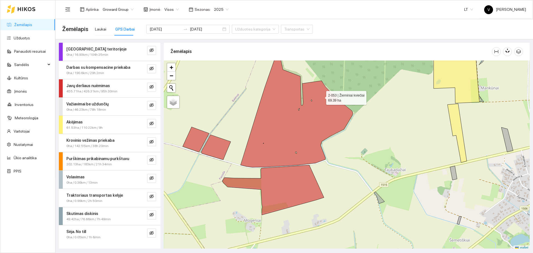
scroll to position [2, 0]
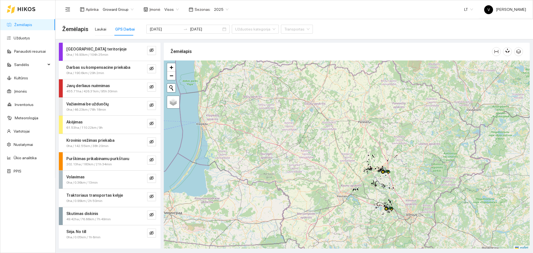
scroll to position [2, 0]
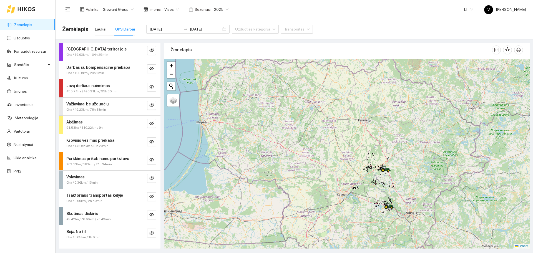
click at [376, 168] on div "+ − Nieko nerasta. Bandykite dar kartą. Žemėlapis Palydovas Leaflet" at bounding box center [347, 154] width 366 height 190
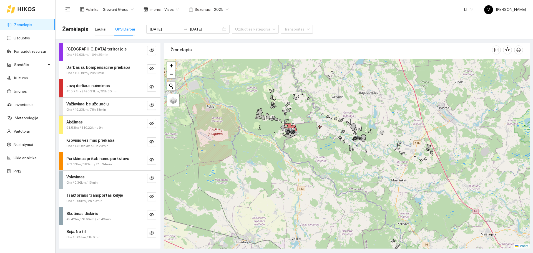
drag, startPoint x: 329, startPoint y: 114, endPoint x: 334, endPoint y: 163, distance: 49.1
click at [334, 163] on div at bounding box center [347, 154] width 366 height 190
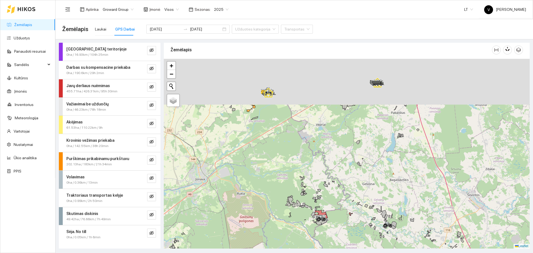
drag, startPoint x: 296, startPoint y: 118, endPoint x: 321, endPoint y: 181, distance: 67.4
click at [321, 178] on div at bounding box center [347, 154] width 366 height 190
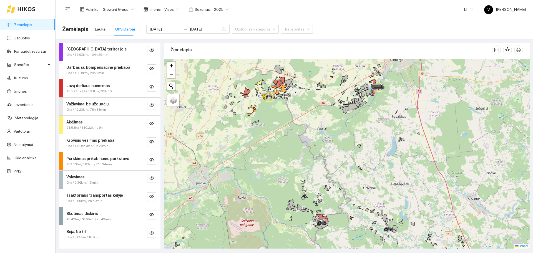
drag, startPoint x: 323, startPoint y: 131, endPoint x: 332, endPoint y: 161, distance: 31.5
click at [332, 161] on div at bounding box center [347, 154] width 366 height 190
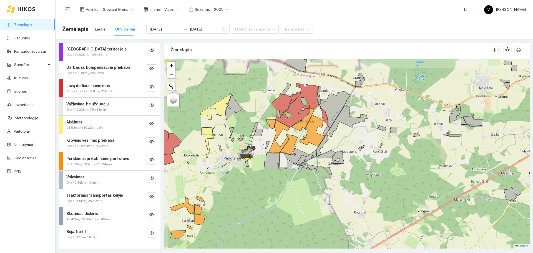
drag, startPoint x: 291, startPoint y: 121, endPoint x: 303, endPoint y: 144, distance: 25.2
click at [303, 144] on icon at bounding box center [312, 131] width 26 height 32
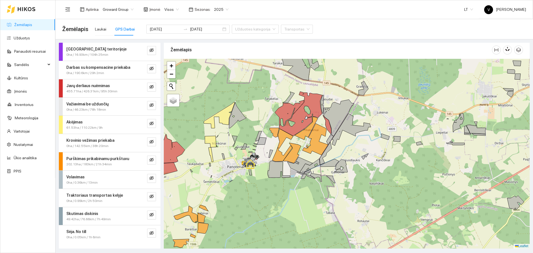
drag, startPoint x: 306, startPoint y: 134, endPoint x: 306, endPoint y: 138, distance: 4.2
click at [306, 138] on div at bounding box center [347, 154] width 366 height 190
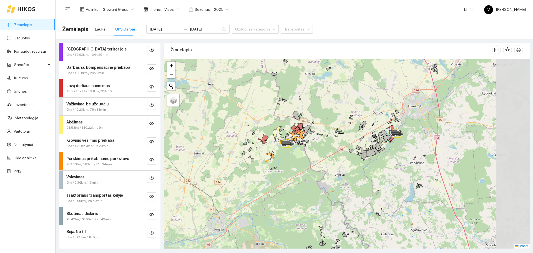
drag, startPoint x: 420, startPoint y: 159, endPoint x: 321, endPoint y: 150, distance: 99.1
click at [356, 153] on icon at bounding box center [357, 153] width 2 height 4
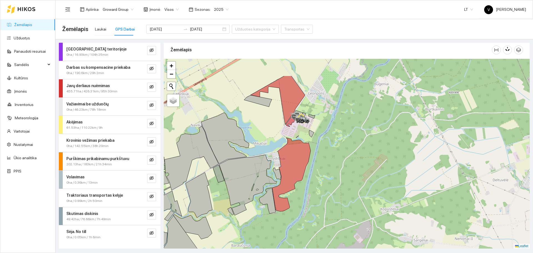
drag, startPoint x: 279, startPoint y: 131, endPoint x: 305, endPoint y: 168, distance: 45.3
click at [305, 167] on icon at bounding box center [291, 175] width 38 height 74
click at [153, 85] on icon "eye-invisible" at bounding box center [151, 87] width 4 height 4
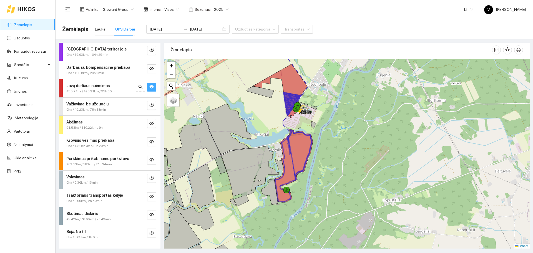
drag, startPoint x: 306, startPoint y: 169, endPoint x: 307, endPoint y: 164, distance: 5.3
click at [307, 164] on div at bounding box center [347, 154] width 366 height 190
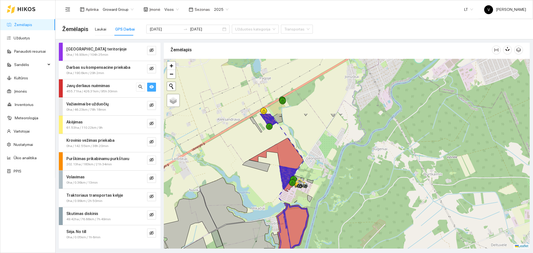
drag, startPoint x: 314, startPoint y: 108, endPoint x: 310, endPoint y: 182, distance: 73.9
click at [310, 182] on icon at bounding box center [310, 181] width 6 height 4
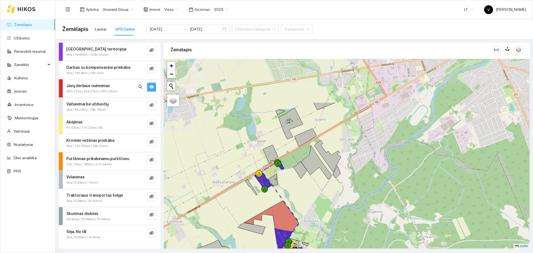
drag, startPoint x: 308, startPoint y: 140, endPoint x: 306, endPoint y: 185, distance: 45.0
click at [306, 185] on div at bounding box center [347, 154] width 366 height 190
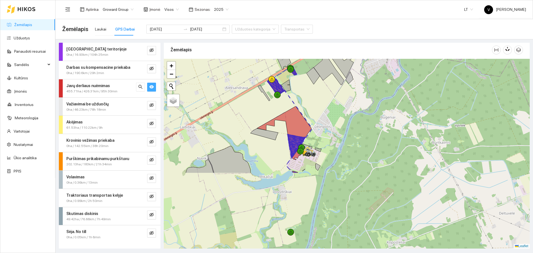
drag, startPoint x: 299, startPoint y: 186, endPoint x: 312, endPoint y: 101, distance: 86.4
click at [312, 101] on div at bounding box center [347, 154] width 366 height 190
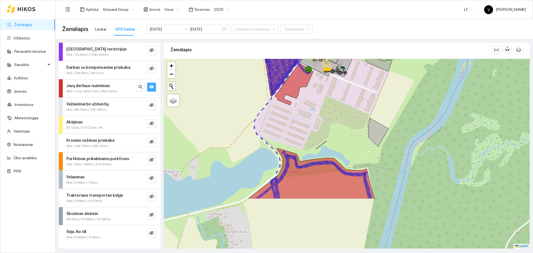
drag, startPoint x: 323, startPoint y: 200, endPoint x: 321, endPoint y: 164, distance: 36.1
click at [326, 165] on div at bounding box center [347, 154] width 366 height 190
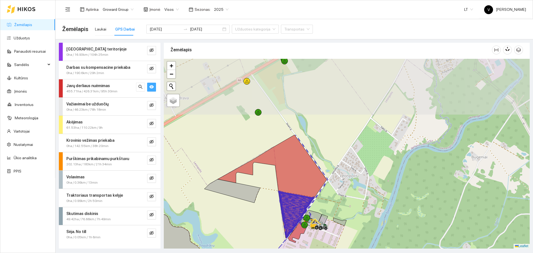
drag, startPoint x: 357, startPoint y: 104, endPoint x: 348, endPoint y: 166, distance: 63.1
click at [343, 190] on div at bounding box center [347, 154] width 366 height 190
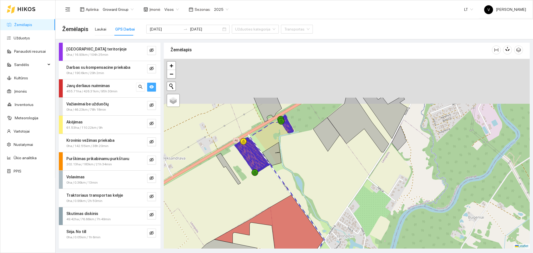
drag, startPoint x: 344, startPoint y: 136, endPoint x: 290, endPoint y: 167, distance: 62.2
click at [345, 182] on div at bounding box center [347, 154] width 366 height 190
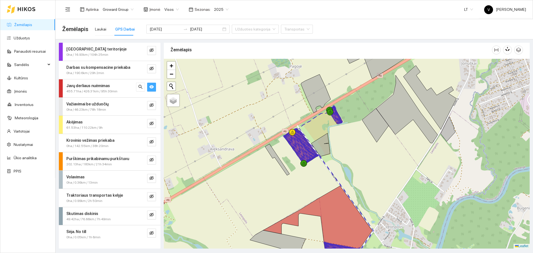
drag, startPoint x: 327, startPoint y: 130, endPoint x: 323, endPoint y: 150, distance: 20.4
click at [321, 153] on div at bounding box center [347, 154] width 366 height 190
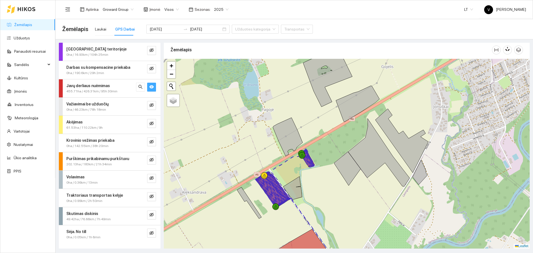
drag, startPoint x: 313, startPoint y: 218, endPoint x: 325, endPoint y: 103, distance: 115.7
click at [325, 106] on div at bounding box center [347, 154] width 366 height 190
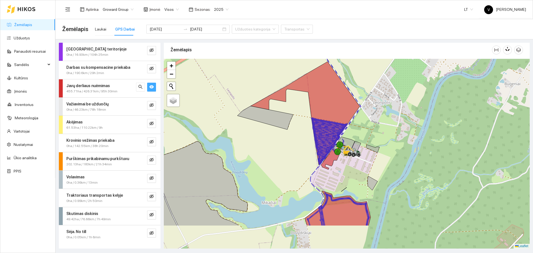
drag, startPoint x: 352, startPoint y: 183, endPoint x: 354, endPoint y: 141, distance: 42.2
click at [354, 141] on icon at bounding box center [345, 143] width 17 height 12
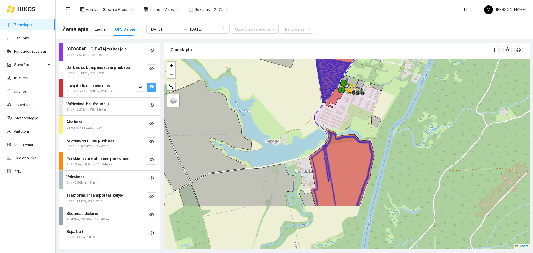
drag, startPoint x: 395, startPoint y: 182, endPoint x: 396, endPoint y: 142, distance: 39.7
click at [396, 142] on div at bounding box center [347, 154] width 366 height 190
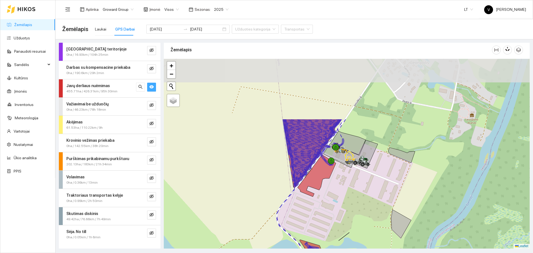
drag, startPoint x: 355, startPoint y: 118, endPoint x: 388, endPoint y: 213, distance: 100.2
click at [388, 213] on div at bounding box center [347, 154] width 366 height 190
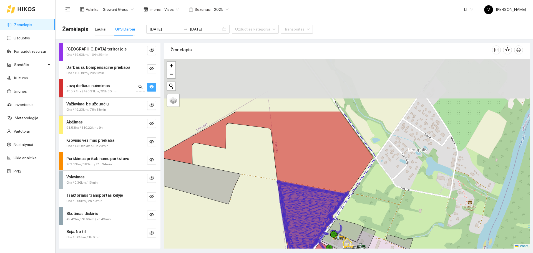
drag, startPoint x: 381, startPoint y: 136, endPoint x: 372, endPoint y: 208, distance: 72.3
click at [372, 208] on div at bounding box center [347, 154] width 366 height 190
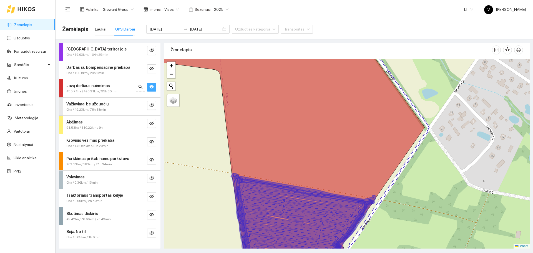
click at [94, 30] on span "Laukai GPS Darbai 2025-08-09 2025-08-09 Užduoties kategorija Transportas" at bounding box center [202, 29] width 221 height 22
click at [100, 30] on div "Laukai" at bounding box center [100, 29] width 11 height 6
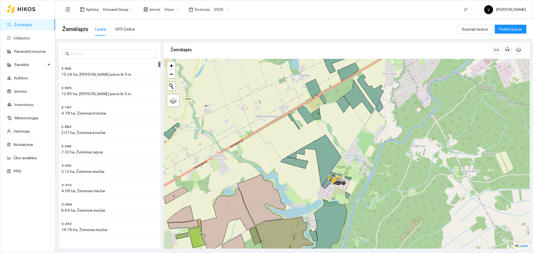
drag, startPoint x: 342, startPoint y: 188, endPoint x: 344, endPoint y: 186, distance: 3.2
click at [344, 186] on div at bounding box center [347, 154] width 366 height 190
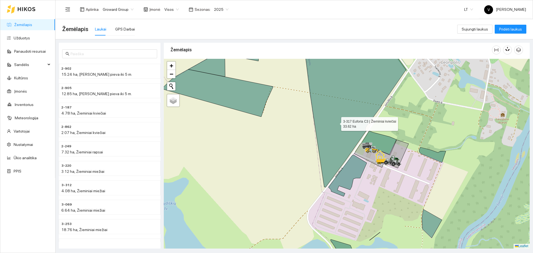
click at [336, 122] on icon at bounding box center [297, 114] width 218 height 148
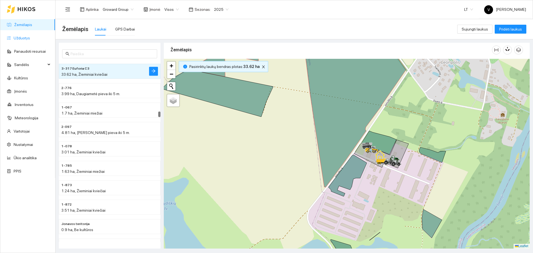
click at [25, 38] on link "Užduotys" at bounding box center [22, 38] width 16 height 4
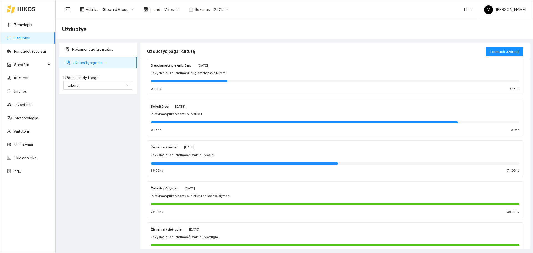
scroll to position [104, 0]
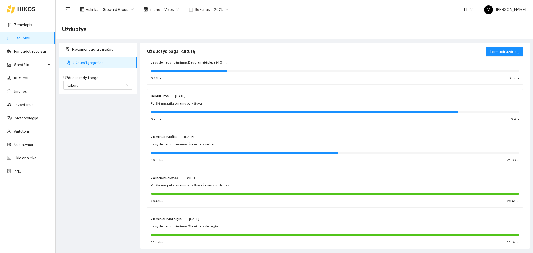
click at [167, 136] on strong "Žieminiai kviečiai" at bounding box center [164, 137] width 27 height 4
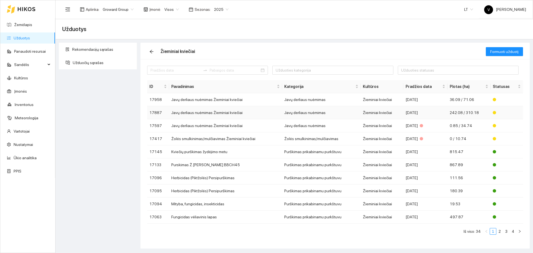
click at [197, 109] on td "Javų derliaus nuėmimas Žieminiai kviečiai" at bounding box center [225, 112] width 113 height 13
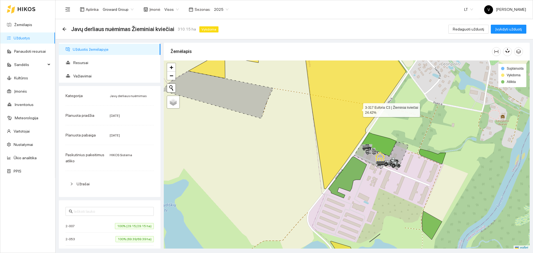
click at [358, 109] on icon at bounding box center [297, 115] width 218 height 148
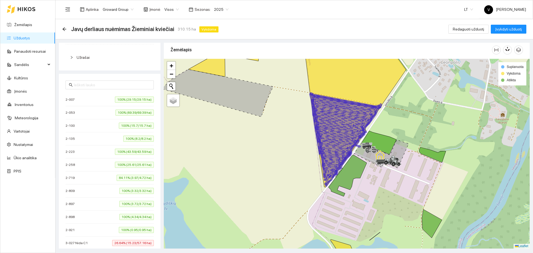
scroll to position [139, 0]
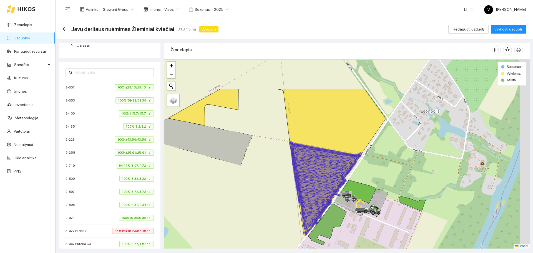
drag, startPoint x: 236, startPoint y: 176, endPoint x: 232, endPoint y: 188, distance: 13.0
click at [232, 188] on div at bounding box center [347, 154] width 366 height 190
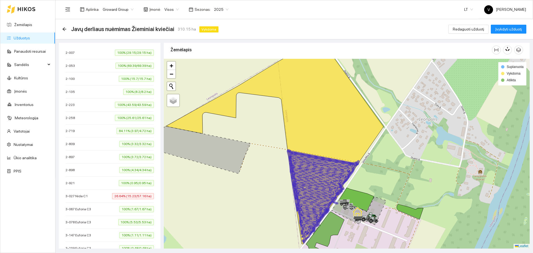
scroll to position [243, 0]
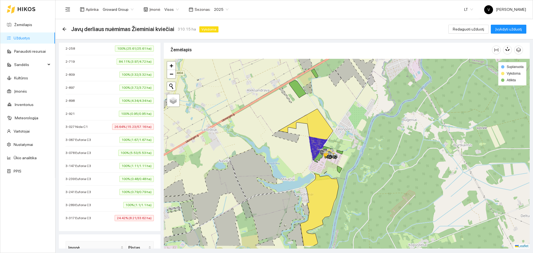
drag, startPoint x: 315, startPoint y: 185, endPoint x: 330, endPoint y: 152, distance: 36.5
click at [331, 153] on div at bounding box center [347, 154] width 366 height 190
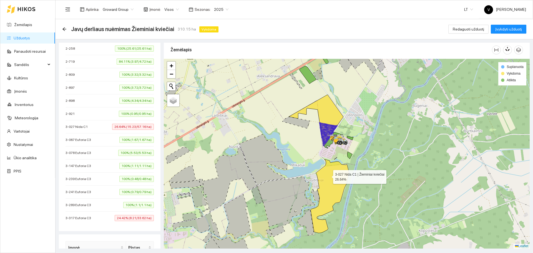
click at [328, 176] on icon at bounding box center [329, 196] width 38 height 74
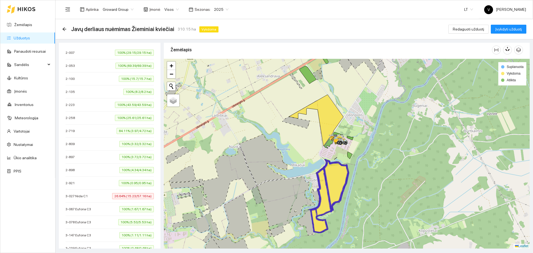
scroll to position [208, 0]
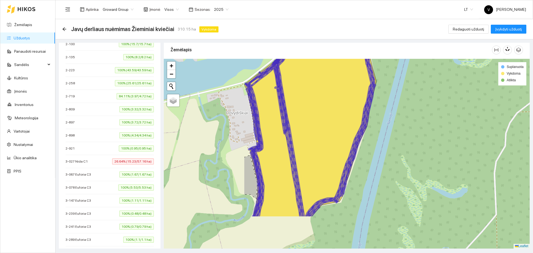
drag, startPoint x: 312, startPoint y: 194, endPoint x: 429, endPoint y: 143, distance: 127.8
click at [429, 143] on div at bounding box center [347, 154] width 366 height 190
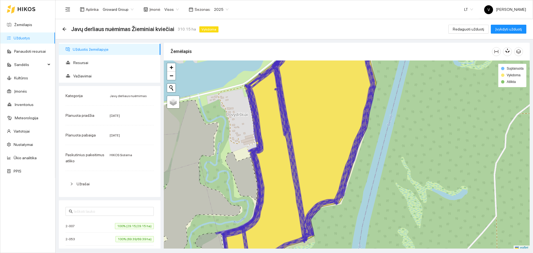
scroll to position [2, 0]
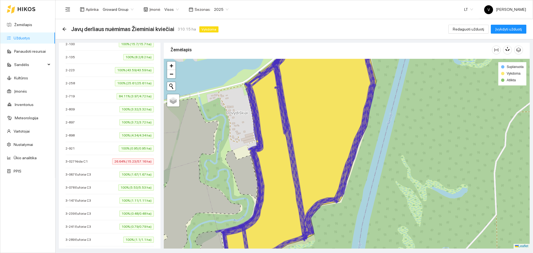
click at [442, 11] on div "Aplinka : Groward Group Įmonė : Visos Sezonas : 2025 LT V Vladas Jefremovas" at bounding box center [293, 9] width 463 height 18
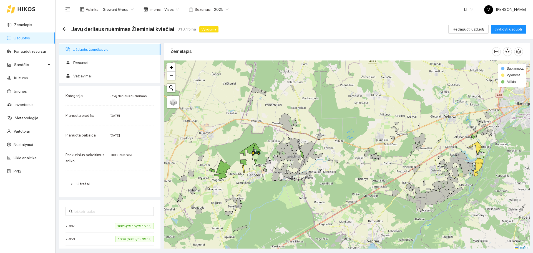
scroll to position [2, 0]
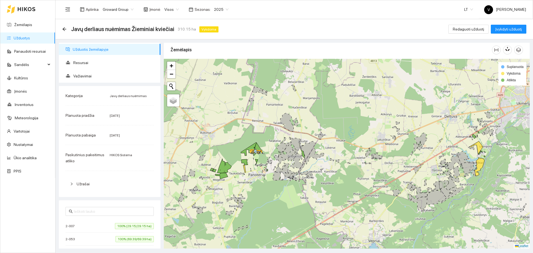
drag, startPoint x: 325, startPoint y: 130, endPoint x: 330, endPoint y: 136, distance: 8.5
click at [330, 136] on div "+ − Nieko nerasta. Bandykite dar kartą. Žemėlapis Palydovas Leaflet Suplanuota …" at bounding box center [347, 154] width 366 height 190
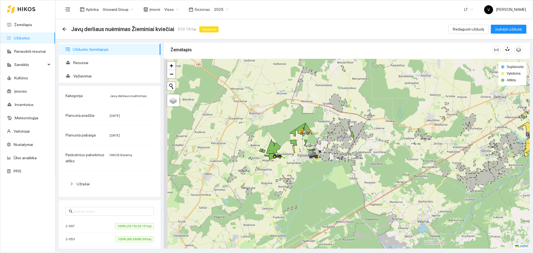
drag, startPoint x: 271, startPoint y: 178, endPoint x: 316, endPoint y: 153, distance: 51.6
click at [316, 153] on div at bounding box center [347, 154] width 366 height 190
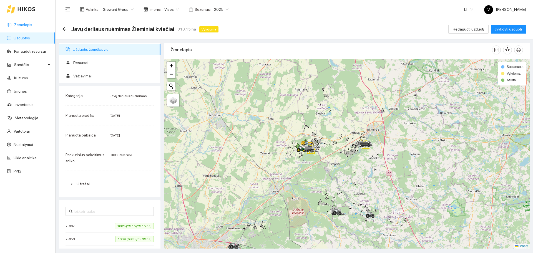
click at [17, 22] on link "Žemėlapis" at bounding box center [23, 24] width 18 height 4
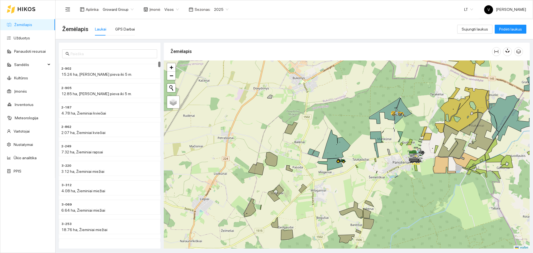
scroll to position [2, 0]
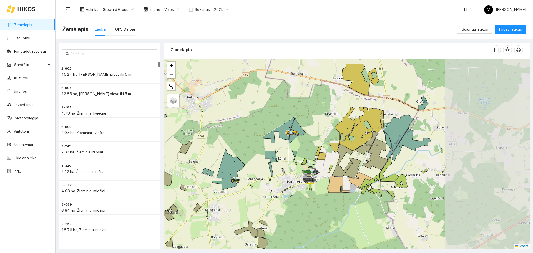
drag, startPoint x: 413, startPoint y: 150, endPoint x: 290, endPoint y: 174, distance: 125.2
click at [290, 174] on div at bounding box center [347, 154] width 366 height 190
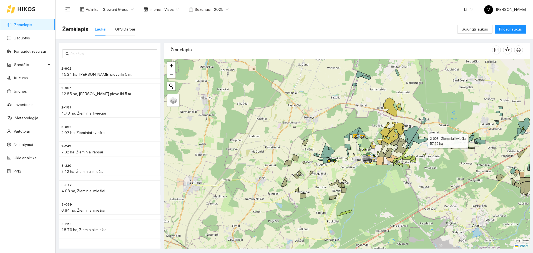
drag, startPoint x: 379, startPoint y: 145, endPoint x: 383, endPoint y: 139, distance: 7.7
click at [408, 145] on icon at bounding box center [417, 141] width 19 height 16
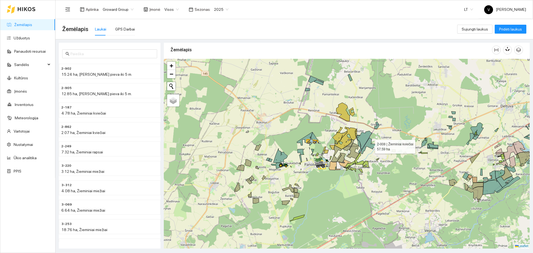
click at [24, 25] on link "Žemėlapis" at bounding box center [23, 24] width 18 height 4
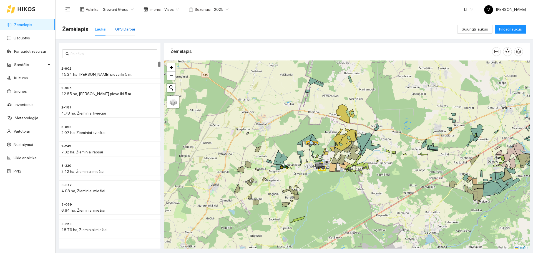
click at [115, 28] on div "GPS Darbai" at bounding box center [125, 29] width 20 height 6
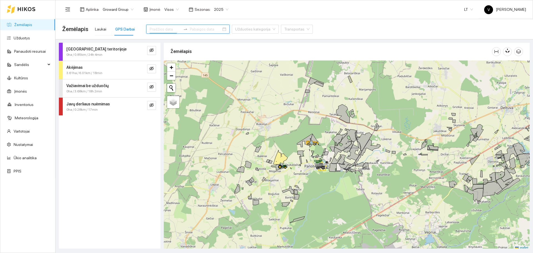
click at [158, 30] on input at bounding box center [164, 29] width 31 height 6
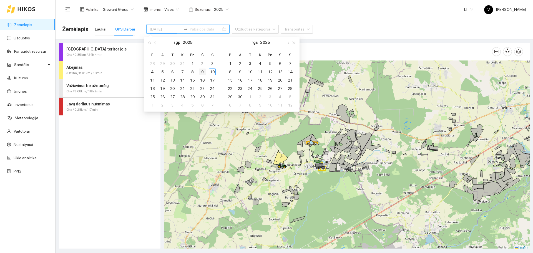
type input "[DATE]"
click at [203, 72] on div "9" at bounding box center [202, 72] width 7 height 7
type input "[DATE]"
click at [202, 72] on div "9" at bounding box center [202, 72] width 7 height 7
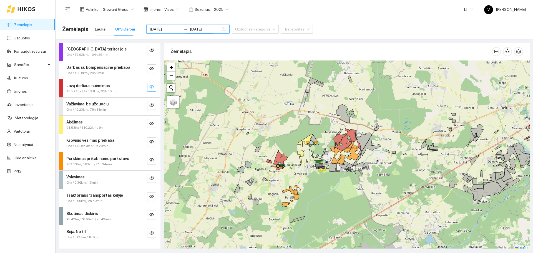
click at [153, 86] on icon "eye-invisible" at bounding box center [151, 87] width 4 height 4
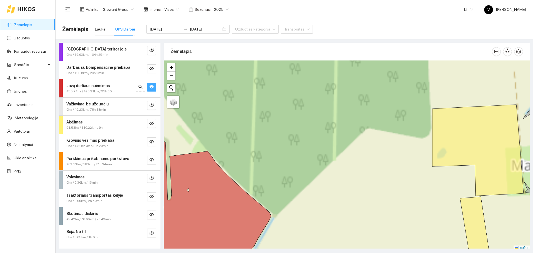
scroll to position [2, 0]
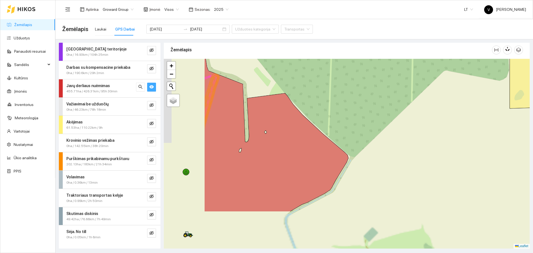
drag, startPoint x: 262, startPoint y: 156, endPoint x: 365, endPoint y: 80, distance: 127.3
click at [365, 80] on div at bounding box center [347, 154] width 366 height 190
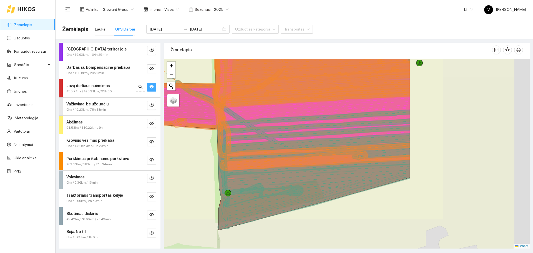
drag, startPoint x: 389, startPoint y: 165, endPoint x: 269, endPoint y: 152, distance: 120.8
click at [269, 152] on icon at bounding box center [292, 143] width 235 height 127
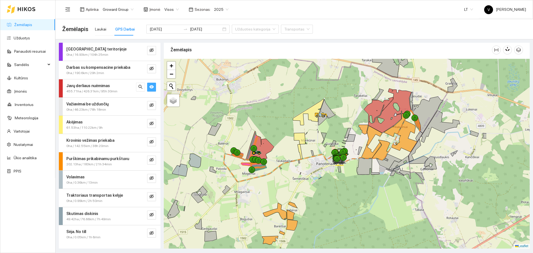
drag, startPoint x: 402, startPoint y: 152, endPoint x: 323, endPoint y: 165, distance: 80.7
click at [323, 165] on div at bounding box center [347, 154] width 366 height 190
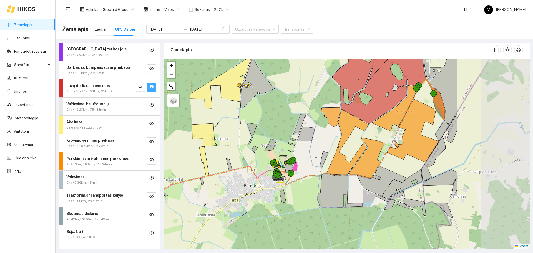
drag, startPoint x: 355, startPoint y: 169, endPoint x: 239, endPoint y: 175, distance: 116.4
click at [239, 175] on div at bounding box center [347, 154] width 366 height 190
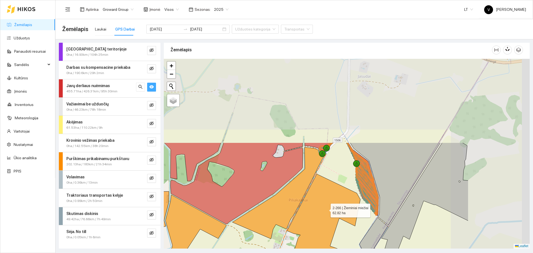
drag, startPoint x: 420, startPoint y: 113, endPoint x: 326, endPoint y: 208, distance: 134.0
click at [326, 209] on icon at bounding box center [314, 237] width 102 height 127
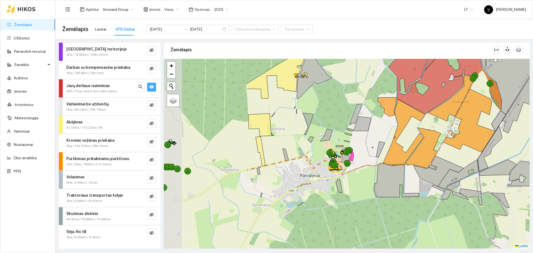
drag, startPoint x: 273, startPoint y: 193, endPoint x: 393, endPoint y: 145, distance: 128.9
click at [393, 145] on icon at bounding box center [404, 131] width 42 height 65
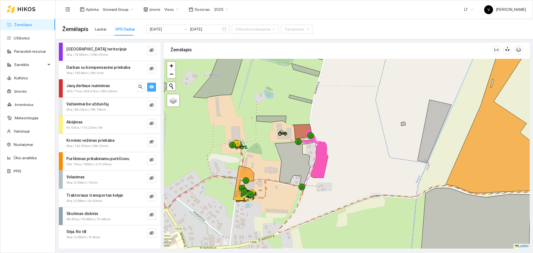
drag, startPoint x: 315, startPoint y: 191, endPoint x: 329, endPoint y: 188, distance: 13.8
click at [329, 188] on div at bounding box center [347, 154] width 366 height 190
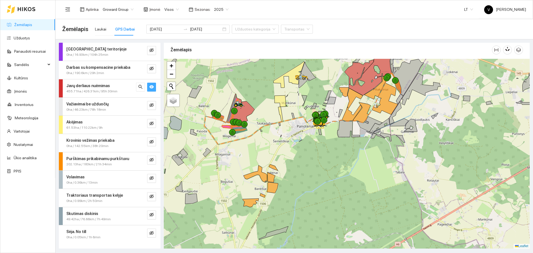
drag, startPoint x: 304, startPoint y: 166, endPoint x: 353, endPoint y: 150, distance: 51.6
click at [353, 150] on div at bounding box center [347, 154] width 366 height 190
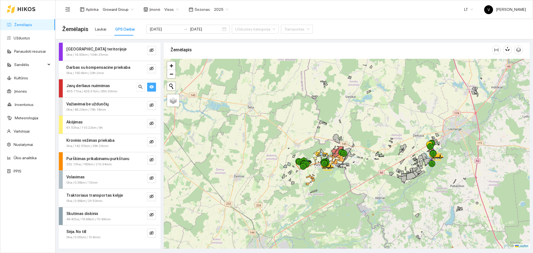
drag, startPoint x: 382, startPoint y: 150, endPoint x: 347, endPoint y: 178, distance: 45.0
click at [347, 179] on div at bounding box center [347, 154] width 366 height 190
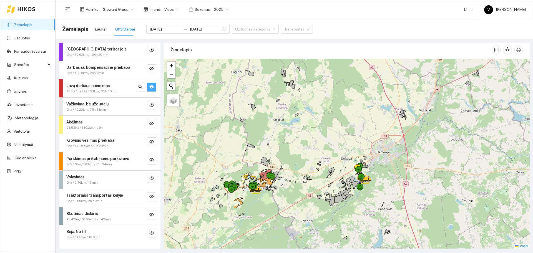
drag, startPoint x: 431, startPoint y: 155, endPoint x: 359, endPoint y: 174, distance: 74.8
click at [359, 174] on div at bounding box center [360, 176] width 7 height 7
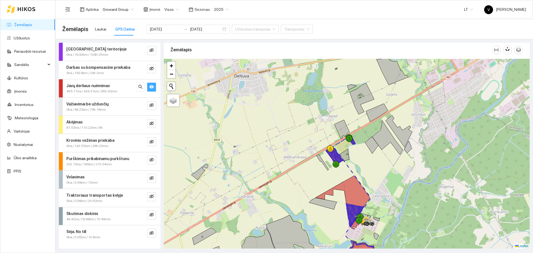
drag, startPoint x: 371, startPoint y: 192, endPoint x: 416, endPoint y: 158, distance: 55.9
click at [412, 161] on div at bounding box center [347, 154] width 366 height 190
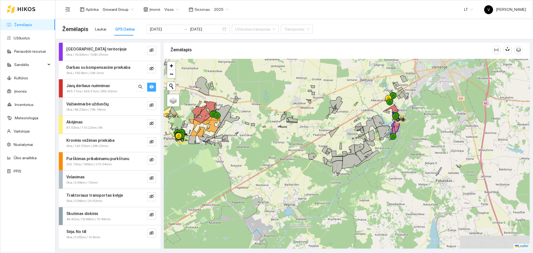
drag, startPoint x: 299, startPoint y: 184, endPoint x: 283, endPoint y: 135, distance: 51.6
click at [270, 135] on div at bounding box center [347, 154] width 366 height 190
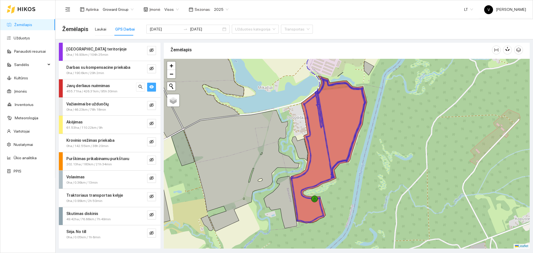
drag, startPoint x: 394, startPoint y: 142, endPoint x: 396, endPoint y: 157, distance: 14.8
click at [396, 157] on div at bounding box center [347, 154] width 366 height 190
click at [382, 130] on div at bounding box center [347, 154] width 366 height 190
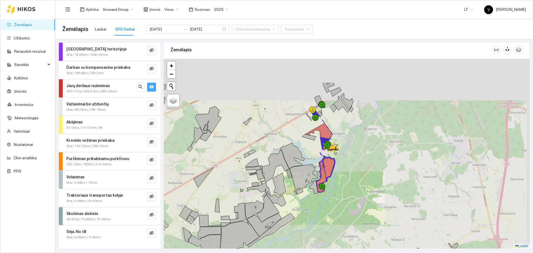
drag, startPoint x: 358, startPoint y: 104, endPoint x: 344, endPoint y: 168, distance: 64.6
click at [345, 168] on div at bounding box center [347, 154] width 366 height 190
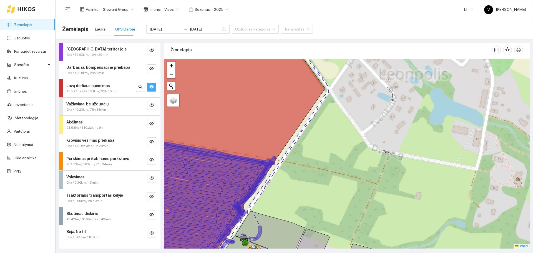
drag, startPoint x: 336, startPoint y: 162, endPoint x: 420, endPoint y: 79, distance: 117.7
click at [420, 79] on div at bounding box center [347, 154] width 366 height 190
click at [272, 83] on icon at bounding box center [226, 154] width 198 height 228
drag, startPoint x: 307, startPoint y: 151, endPoint x: 306, endPoint y: 148, distance: 4.0
click at [307, 151] on div at bounding box center [347, 154] width 366 height 190
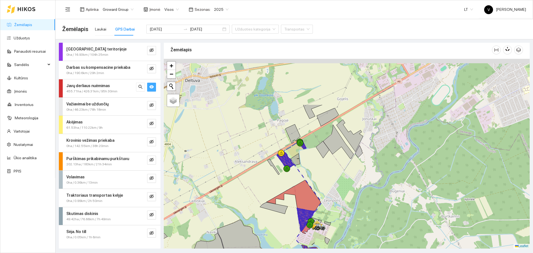
drag, startPoint x: 336, startPoint y: 135, endPoint x: 351, endPoint y: 206, distance: 72.3
click at [350, 206] on div at bounding box center [347, 154] width 366 height 190
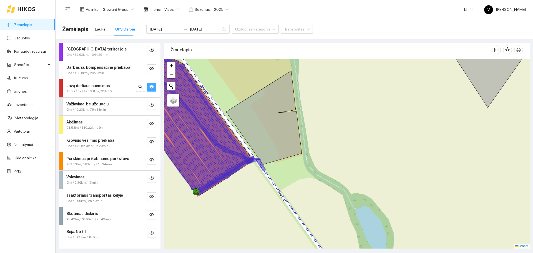
drag, startPoint x: 331, startPoint y: 178, endPoint x: 323, endPoint y: 170, distance: 11.8
click at [338, 176] on div at bounding box center [347, 154] width 366 height 190
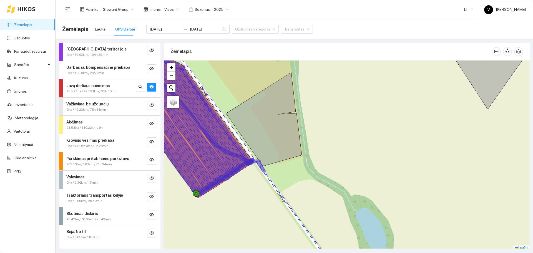
scroll to position [2, 0]
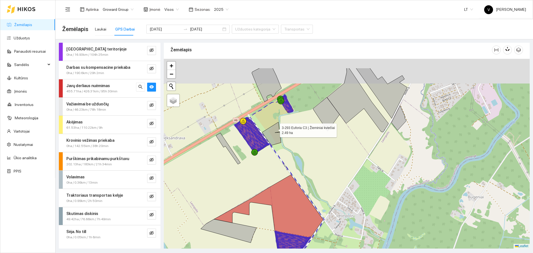
drag, startPoint x: 275, startPoint y: 108, endPoint x: 285, endPoint y: 125, distance: 18.9
click at [275, 131] on icon at bounding box center [271, 133] width 19 height 23
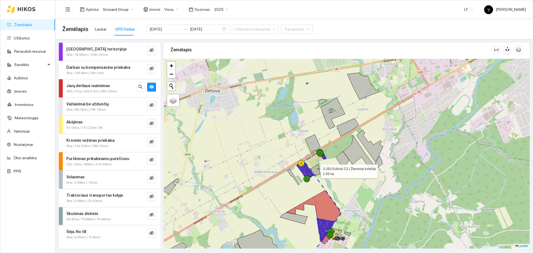
drag, startPoint x: 344, startPoint y: 176, endPoint x: 365, endPoint y: 119, distance: 60.8
click at [365, 119] on div at bounding box center [347, 154] width 366 height 190
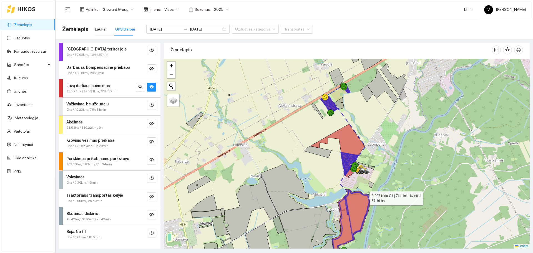
drag, startPoint x: 364, startPoint y: 197, endPoint x: 366, endPoint y: 130, distance: 66.6
click at [366, 189] on icon at bounding box center [351, 226] width 38 height 74
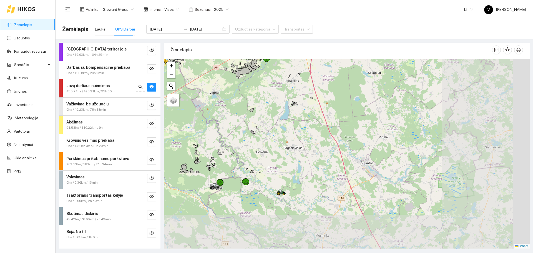
drag, startPoint x: 372, startPoint y: 172, endPoint x: 293, endPoint y: 89, distance: 114.6
click at [293, 104] on icon at bounding box center [293, 104] width 1 height 1
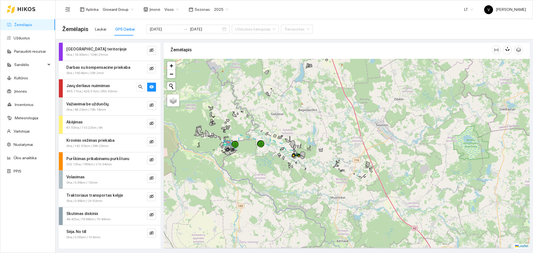
drag, startPoint x: 276, startPoint y: 179, endPoint x: 298, endPoint y: 158, distance: 30.8
click at [293, 157] on icon at bounding box center [293, 156] width 4 height 4
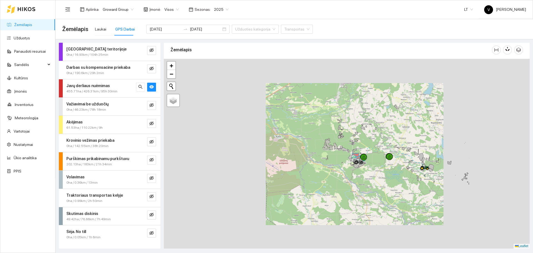
drag, startPoint x: 392, startPoint y: 163, endPoint x: 377, endPoint y: 158, distance: 15.0
click at [379, 163] on div at bounding box center [347, 154] width 366 height 190
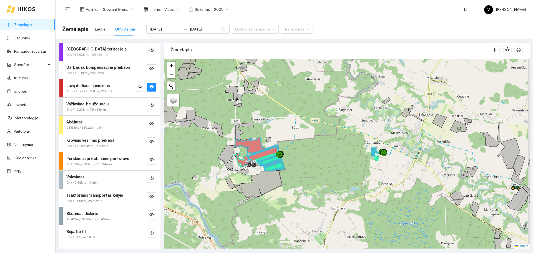
drag, startPoint x: 400, startPoint y: 137, endPoint x: 392, endPoint y: 133, distance: 8.8
click at [392, 132] on div at bounding box center [347, 154] width 366 height 190
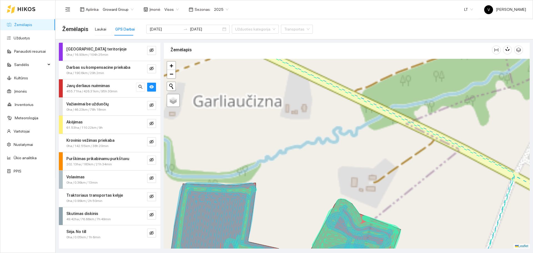
drag, startPoint x: 336, startPoint y: 149, endPoint x: 359, endPoint y: 81, distance: 71.9
click at [359, 81] on div at bounding box center [347, 154] width 366 height 190
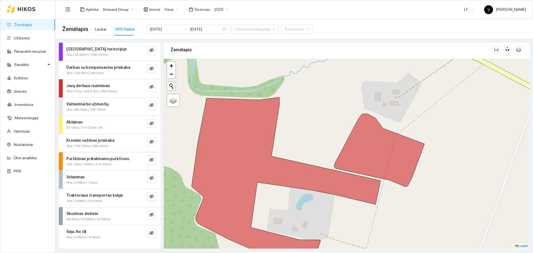
drag, startPoint x: 402, startPoint y: 218, endPoint x: 407, endPoint y: 202, distance: 17.1
click at [405, 202] on div at bounding box center [347, 154] width 366 height 190
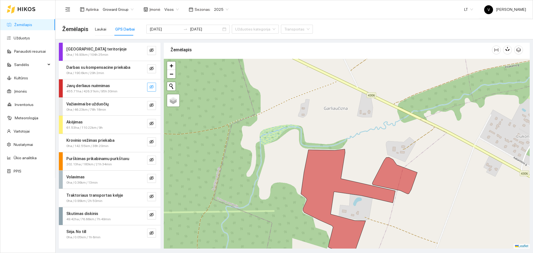
click at [153, 85] on icon "eye-invisible" at bounding box center [151, 87] width 4 height 4
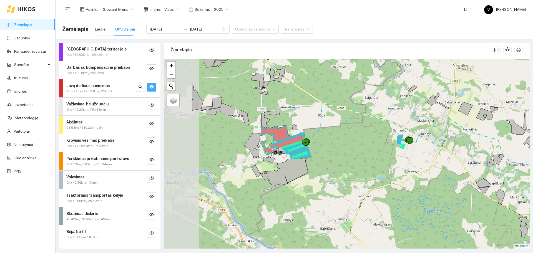
drag, startPoint x: 280, startPoint y: 148, endPoint x: 345, endPoint y: 137, distance: 65.4
click at [345, 137] on div at bounding box center [347, 154] width 366 height 190
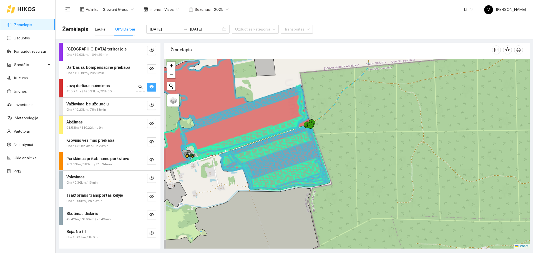
drag, startPoint x: 356, startPoint y: 137, endPoint x: 389, endPoint y: 117, distance: 38.1
click at [389, 117] on div at bounding box center [347, 154] width 366 height 190
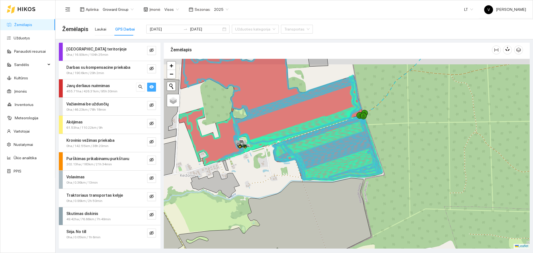
drag, startPoint x: 286, startPoint y: 69, endPoint x: 320, endPoint y: 81, distance: 35.8
click at [320, 78] on div at bounding box center [347, 154] width 366 height 190
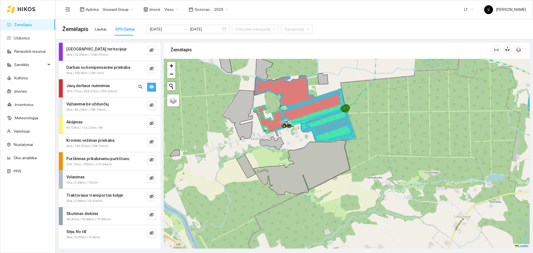
drag, startPoint x: 318, startPoint y: 78, endPoint x: 309, endPoint y: 110, distance: 33.0
click at [318, 85] on div at bounding box center [347, 154] width 366 height 190
click at [101, 27] on div "Laukai" at bounding box center [100, 29] width 11 height 6
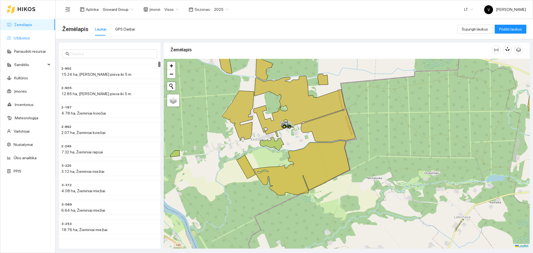
click at [24, 39] on link "Užduotys" at bounding box center [22, 38] width 16 height 4
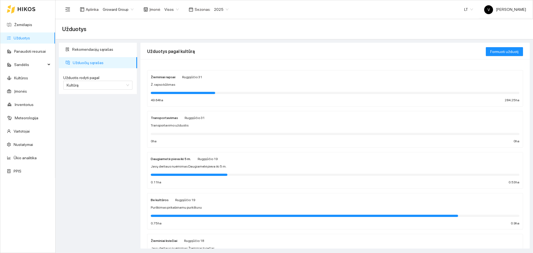
click at [165, 80] on div "Žieminiai rapsai Rugpjūčio 31 Ž. rapso kūlimas 49.64 ha 284.25 ha" at bounding box center [335, 88] width 368 height 29
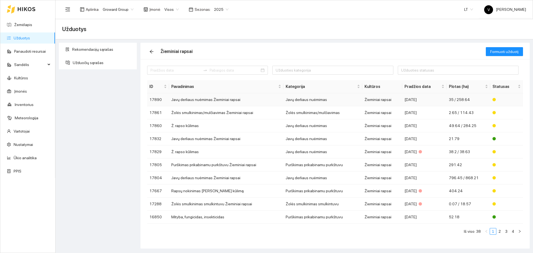
click at [182, 101] on td "Javų derliaus nuėmimas Žieminiai rapsai" at bounding box center [226, 99] width 114 height 13
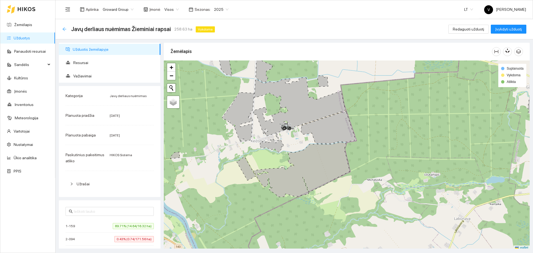
click at [65, 27] on icon "arrow-left" at bounding box center [64, 29] width 4 height 4
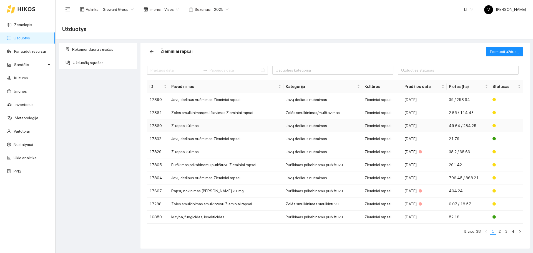
click at [194, 125] on td "Ž. rapso kūlimas" at bounding box center [226, 125] width 114 height 13
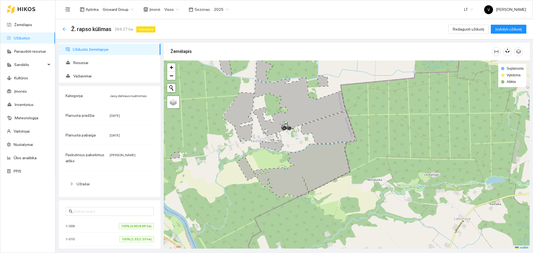
click at [66, 27] on icon "arrow-left" at bounding box center [64, 29] width 4 height 4
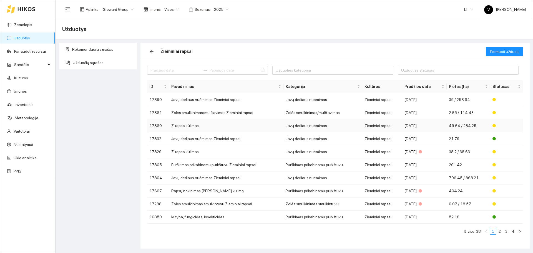
click at [194, 124] on td "Ž. rapso kūlimas" at bounding box center [226, 125] width 114 height 13
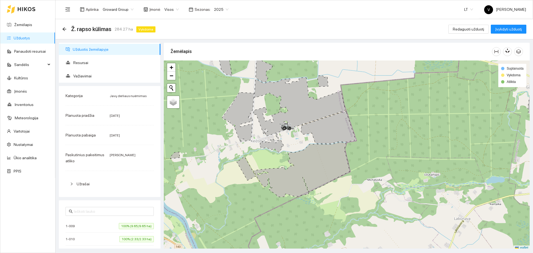
click at [59, 28] on div "Ž. rapso kūlimas 284.27 ha Vykdoma Redaguoti užduotį Įvykdyti užduotį" at bounding box center [293, 29] width 477 height 20
click at [63, 30] on icon "arrow-left" at bounding box center [64, 29] width 4 height 4
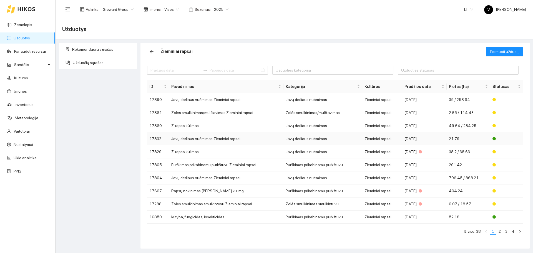
click at [212, 140] on td "Javų derliaus nuėmimas Žieminiai rapsai" at bounding box center [226, 138] width 114 height 13
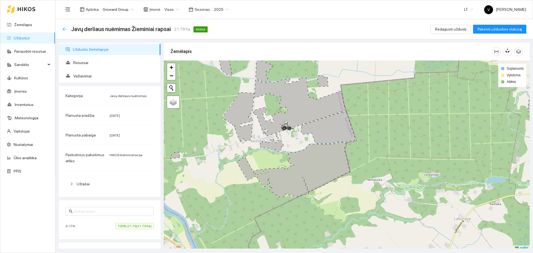
click at [64, 28] on icon "arrow-left" at bounding box center [64, 29] width 4 height 4
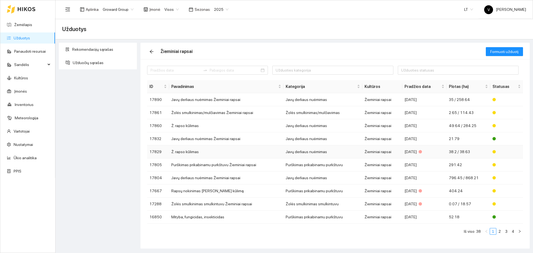
click at [191, 151] on td "Ž. rapso kūlimas" at bounding box center [226, 151] width 114 height 13
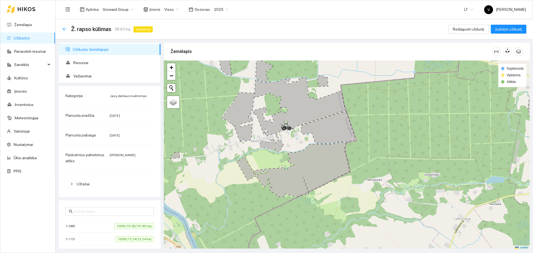
click at [63, 29] on icon "arrow-left" at bounding box center [64, 29] width 4 height 4
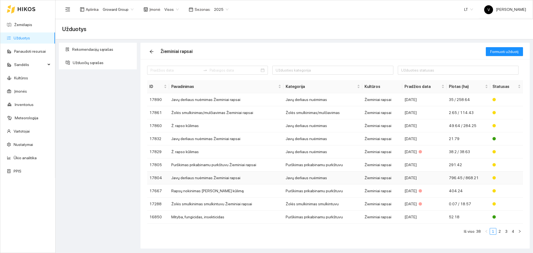
click at [204, 178] on td "Javų derliaus nuėmimas Žieminiai rapsai" at bounding box center [226, 177] width 114 height 13
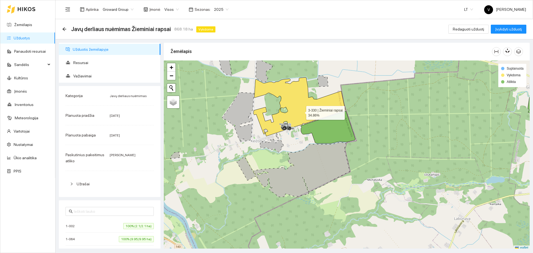
click at [301, 111] on icon at bounding box center [299, 106] width 92 height 59
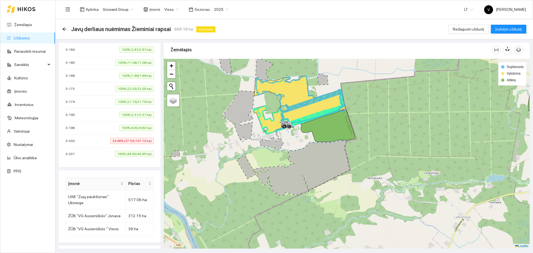
scroll to position [555, 0]
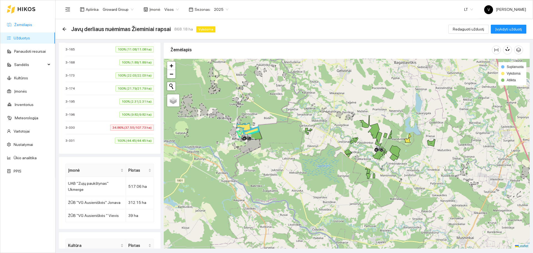
click at [32, 26] on link "Žemėlapis" at bounding box center [23, 24] width 18 height 4
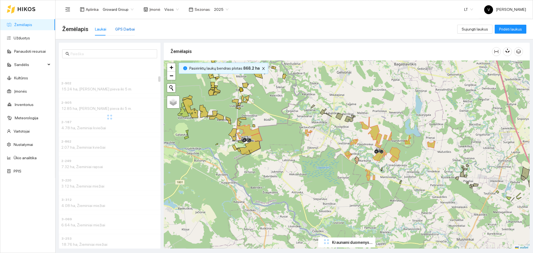
click at [130, 31] on div "GPS Darbai" at bounding box center [125, 29] width 20 height 6
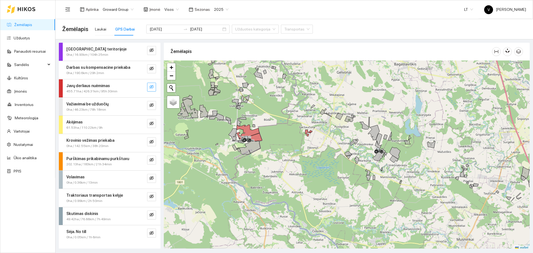
click at [152, 88] on icon "eye-invisible" at bounding box center [151, 87] width 4 height 4
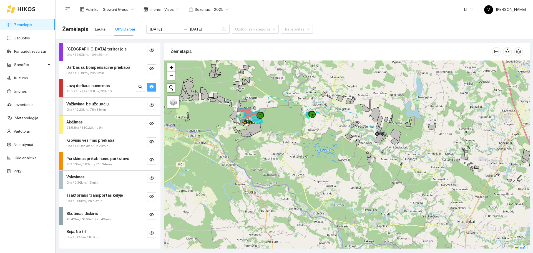
scroll to position [2, 0]
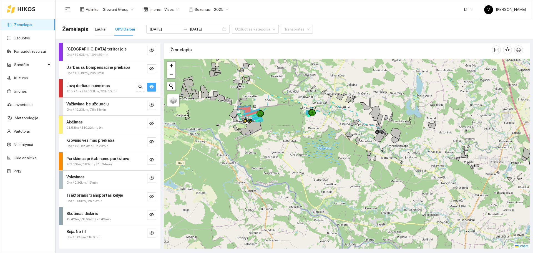
drag, startPoint x: 344, startPoint y: 156, endPoint x: 351, endPoint y: 141, distance: 16.6
click at [355, 136] on div at bounding box center [347, 154] width 366 height 190
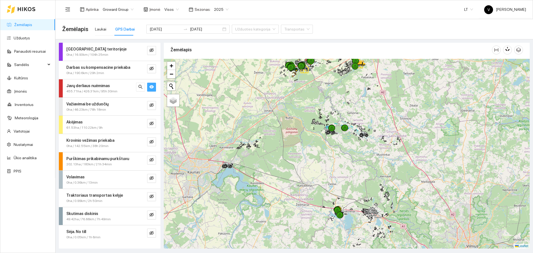
drag, startPoint x: 369, startPoint y: 192, endPoint x: 364, endPoint y: 173, distance: 19.3
click at [367, 175] on div at bounding box center [347, 154] width 366 height 190
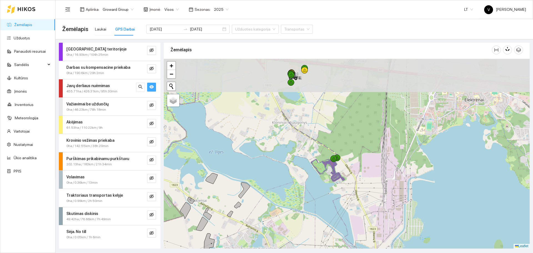
drag, startPoint x: 382, startPoint y: 116, endPoint x: 367, endPoint y: 195, distance: 79.9
click at [381, 189] on div at bounding box center [347, 154] width 366 height 190
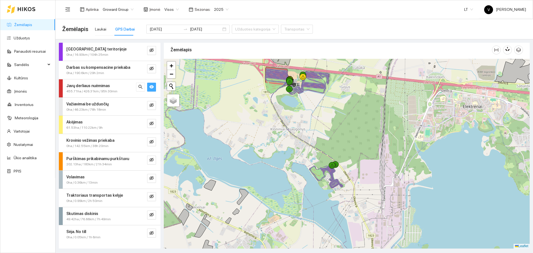
drag, startPoint x: 305, startPoint y: 122, endPoint x: 333, endPoint y: 162, distance: 48.7
click at [333, 162] on div at bounding box center [347, 154] width 366 height 190
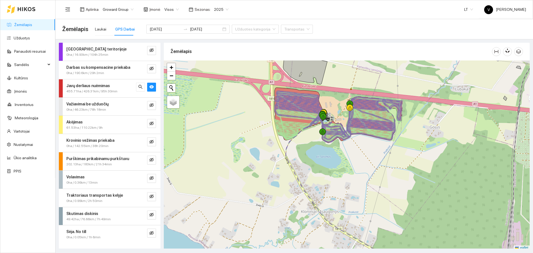
scroll to position [2, 0]
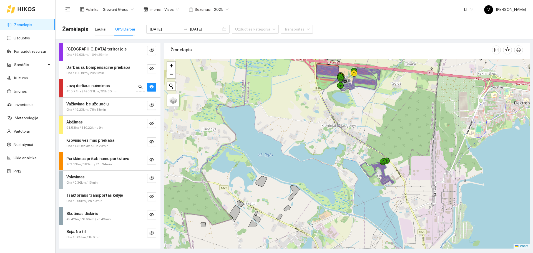
drag, startPoint x: 414, startPoint y: 193, endPoint x: 401, endPoint y: 157, distance: 38.3
click at [402, 158] on div at bounding box center [347, 154] width 366 height 190
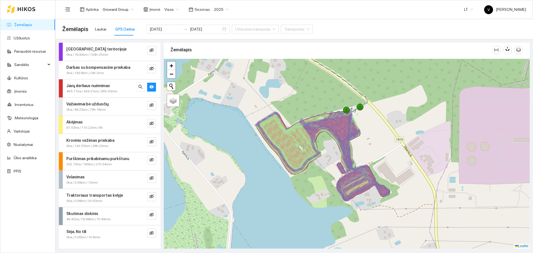
drag, startPoint x: 374, startPoint y: 185, endPoint x: 395, endPoint y: 138, distance: 51.8
click at [395, 138] on div at bounding box center [347, 154] width 366 height 190
click at [283, 122] on icon at bounding box center [309, 142] width 104 height 64
click at [298, 111] on div at bounding box center [347, 154] width 366 height 190
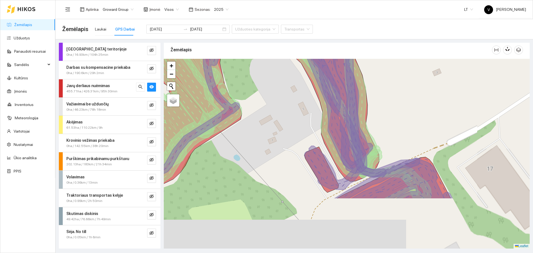
drag, startPoint x: 315, startPoint y: 124, endPoint x: 324, endPoint y: 99, distance: 26.5
click at [324, 99] on div at bounding box center [347, 154] width 366 height 190
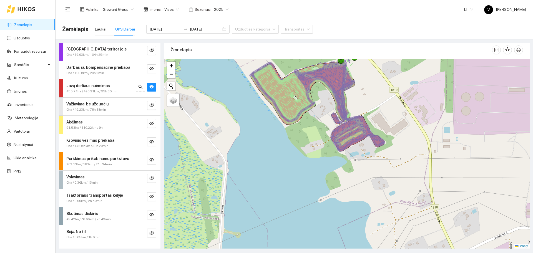
drag, startPoint x: 392, startPoint y: 148, endPoint x: 387, endPoint y: 146, distance: 5.9
click at [392, 146] on div at bounding box center [347, 154] width 366 height 190
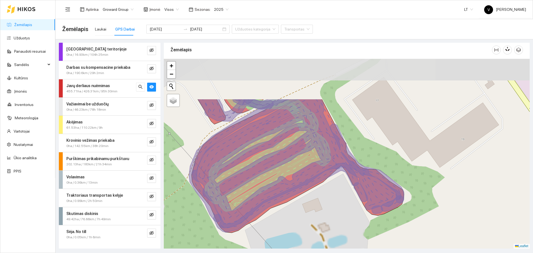
drag, startPoint x: 323, startPoint y: 132, endPoint x: 328, endPoint y: 186, distance: 54.9
click at [328, 186] on div at bounding box center [347, 154] width 366 height 190
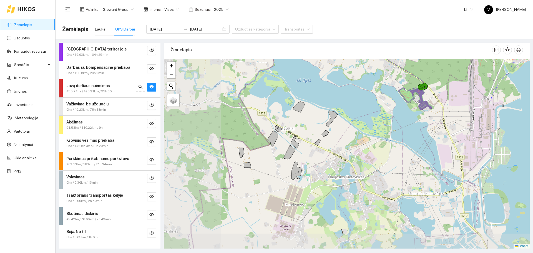
drag, startPoint x: 327, startPoint y: 191, endPoint x: 414, endPoint y: 133, distance: 105.1
click at [414, 133] on div at bounding box center [347, 154] width 366 height 190
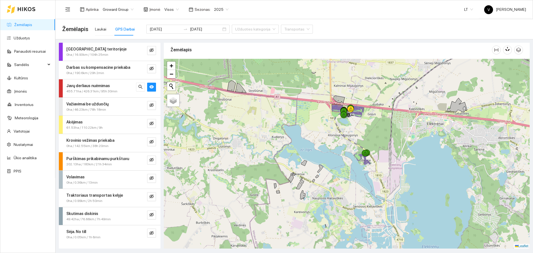
drag, startPoint x: 385, startPoint y: 166, endPoint x: 334, endPoint y: 139, distance: 57.6
click at [337, 191] on div at bounding box center [347, 154] width 366 height 190
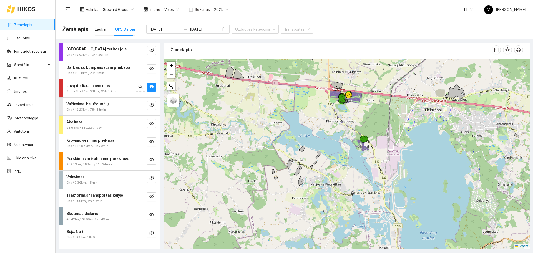
drag, startPoint x: 341, startPoint y: 159, endPoint x: 341, endPoint y: 149, distance: 10.0
click at [341, 149] on div at bounding box center [347, 154] width 366 height 190
click at [100, 28] on div "Laukai" at bounding box center [100, 29] width 11 height 6
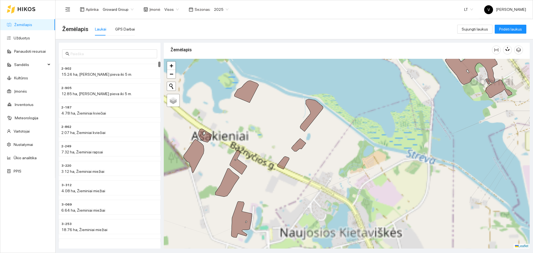
drag, startPoint x: 334, startPoint y: 158, endPoint x: 333, endPoint y: 134, distance: 23.6
click at [339, 157] on div at bounding box center [347, 154] width 366 height 190
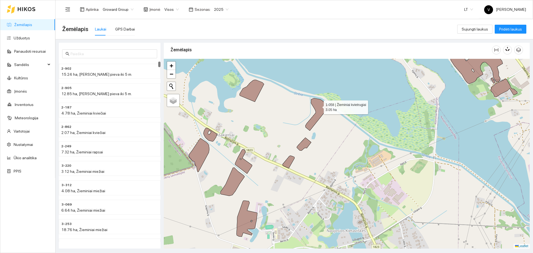
click at [318, 106] on icon at bounding box center [316, 114] width 23 height 32
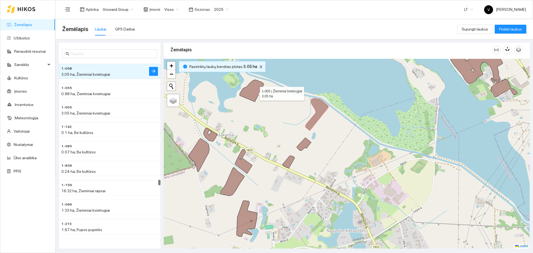
click at [254, 92] on icon at bounding box center [251, 91] width 24 height 22
click at [306, 145] on icon at bounding box center [303, 144] width 14 height 13
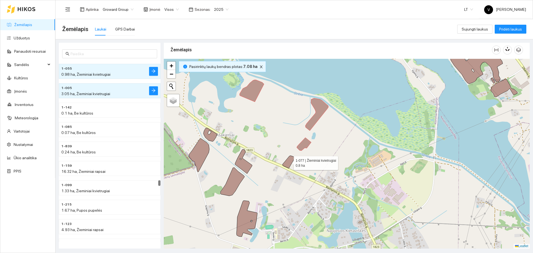
click at [290, 161] on icon at bounding box center [288, 162] width 12 height 13
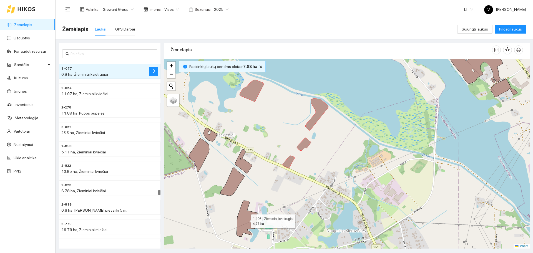
click at [243, 222] on icon at bounding box center [246, 219] width 21 height 36
click at [233, 180] on icon at bounding box center [232, 182] width 24 height 28
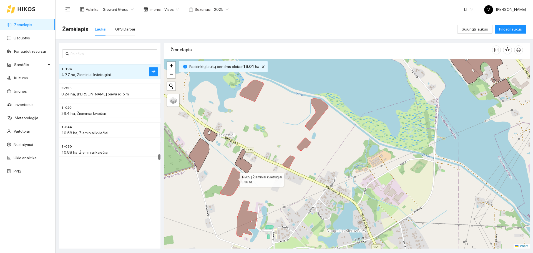
scroll to position [5324, 0]
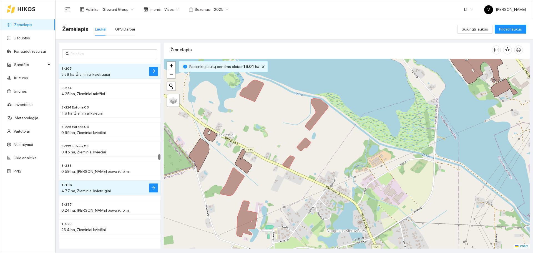
click at [244, 159] on div at bounding box center [347, 154] width 366 height 190
click at [244, 166] on icon at bounding box center [243, 161] width 17 height 24
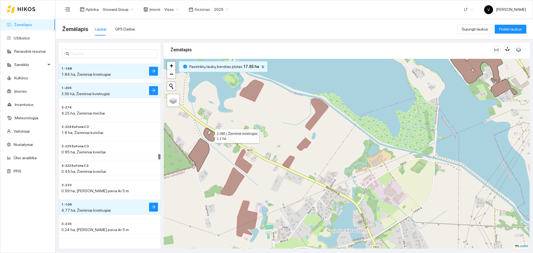
click at [212, 138] on icon at bounding box center [210, 135] width 14 height 14
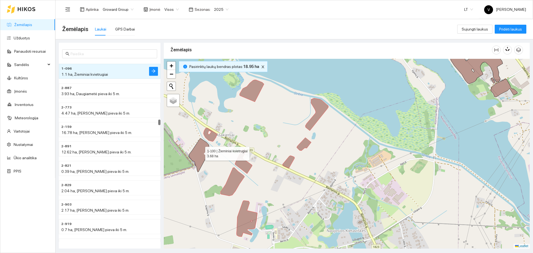
click at [200, 152] on icon at bounding box center [199, 155] width 21 height 34
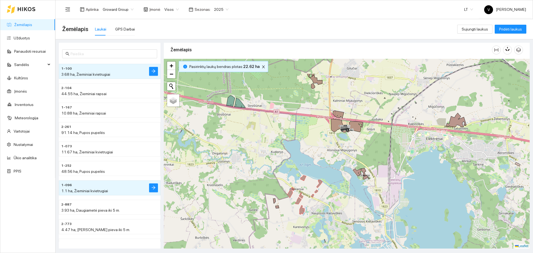
drag, startPoint x: 323, startPoint y: 144, endPoint x: 333, endPoint y: 171, distance: 28.6
click at [333, 171] on div at bounding box center [347, 154] width 366 height 190
click at [85, 57] on span at bounding box center [109, 53] width 95 height 9
click at [86, 54] on input "text" at bounding box center [111, 54] width 83 height 6
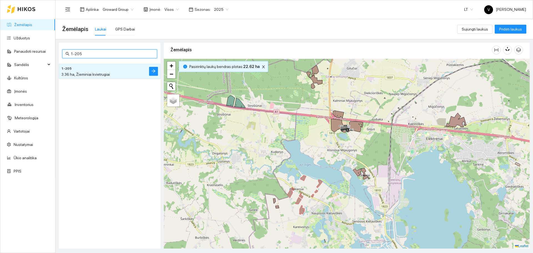
type input "1-205"
click at [81, 69] on h4 "1-205" at bounding box center [98, 68] width 74 height 6
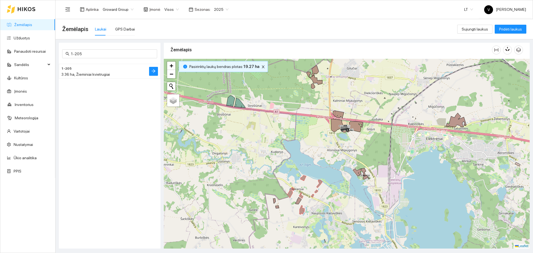
click at [92, 73] on span "3.36 ha, Žieminiai kvietrugiai" at bounding box center [85, 74] width 49 height 4
